Goal: Transaction & Acquisition: Purchase product/service

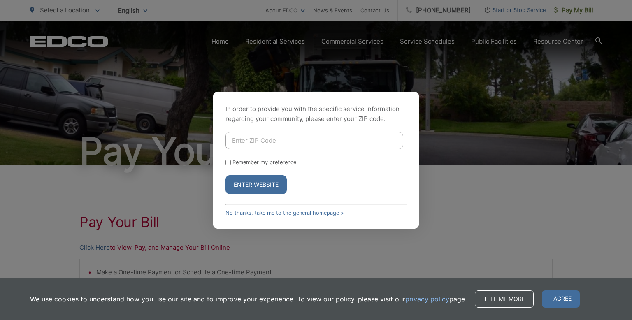
click at [282, 135] on input "Enter ZIP Code" at bounding box center [314, 140] width 178 height 17
type input "92024"
click at [259, 184] on button "Enter Website" at bounding box center [255, 184] width 61 height 19
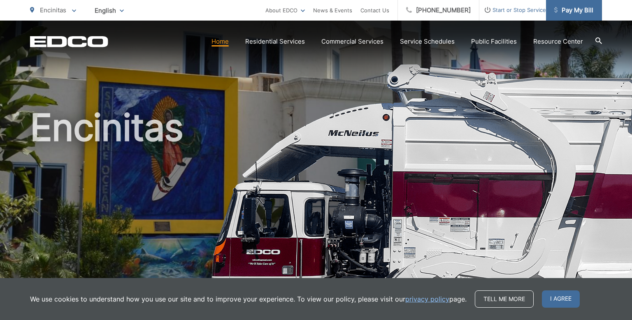
click at [572, 6] on span "Pay My Bill" at bounding box center [573, 10] width 39 height 10
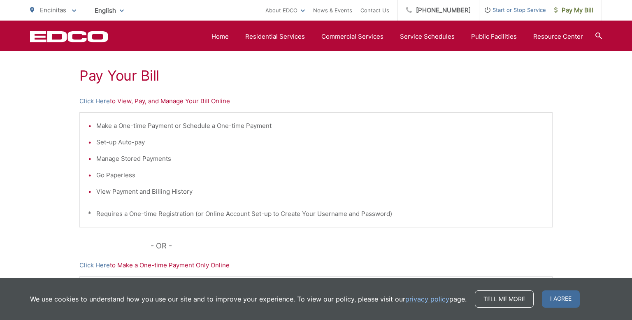
scroll to position [148, 0]
click at [101, 264] on link "Click Here" at bounding box center [94, 264] width 30 height 10
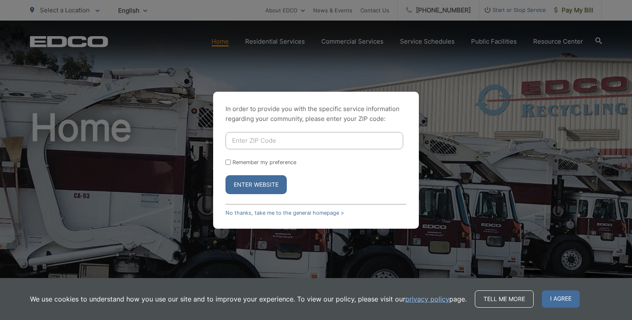
click at [280, 137] on input "Enter ZIP Code" at bounding box center [314, 140] width 178 height 17
type input "92024"
click at [267, 184] on button "Enter Website" at bounding box center [255, 184] width 61 height 19
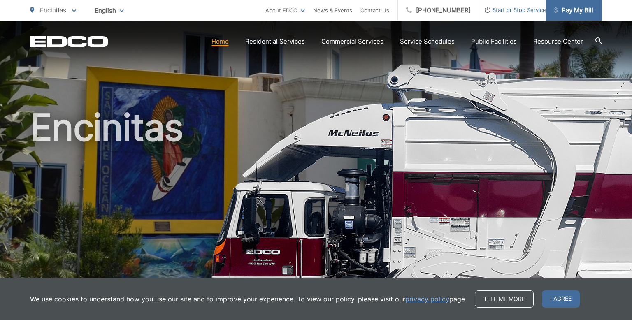
click at [570, 12] on span "Pay My Bill" at bounding box center [573, 10] width 39 height 10
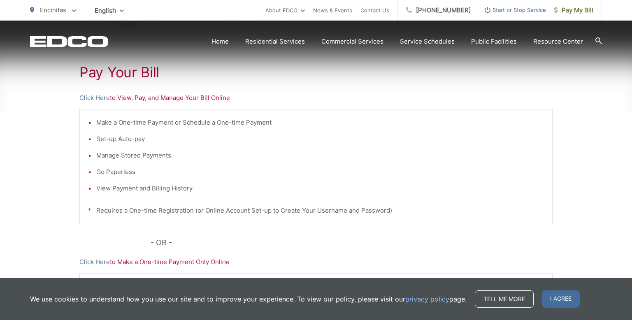
scroll to position [165, 0]
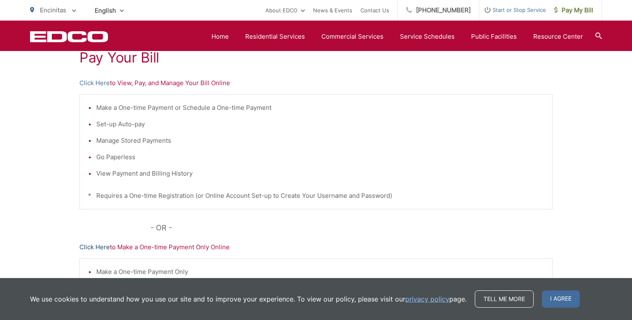
click at [93, 247] on link "Click Here" at bounding box center [94, 247] width 30 height 10
